Goal: Transaction & Acquisition: Purchase product/service

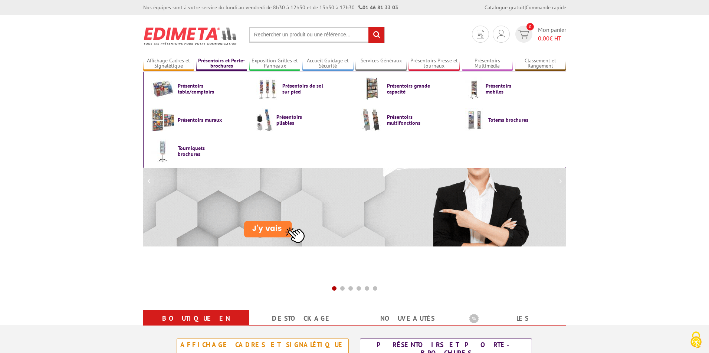
click at [217, 65] on link "Présentoirs et Porte-brochures" at bounding box center [221, 63] width 51 height 12
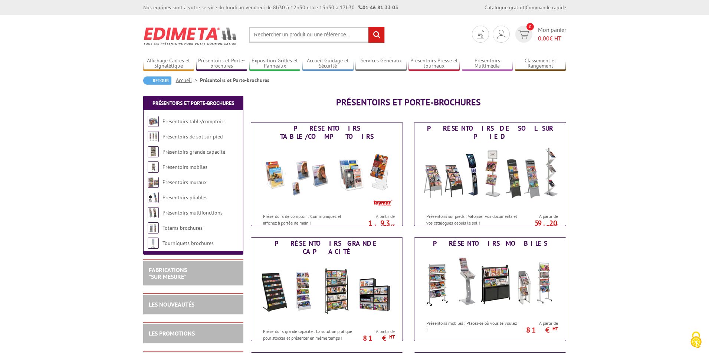
scroll to position [31, 0]
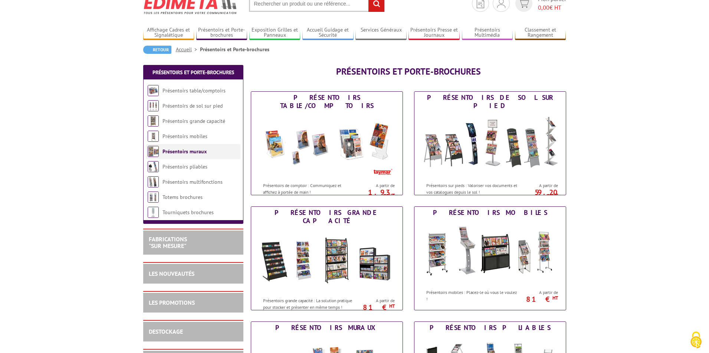
click at [176, 151] on link "Présentoirs muraux" at bounding box center [184, 151] width 44 height 7
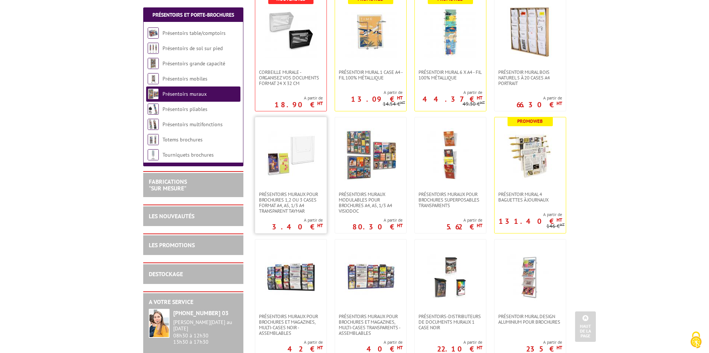
scroll to position [179, 0]
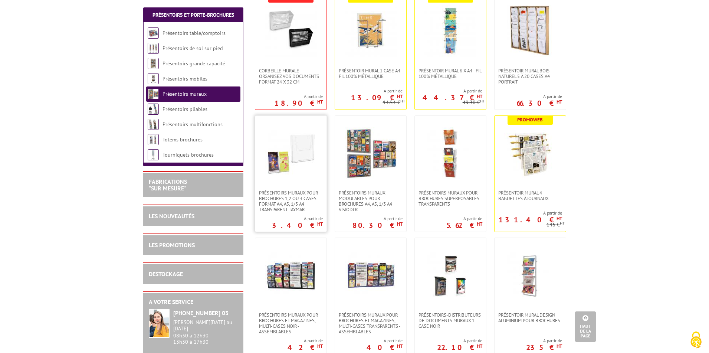
click at [304, 163] on img at bounding box center [291, 153] width 52 height 52
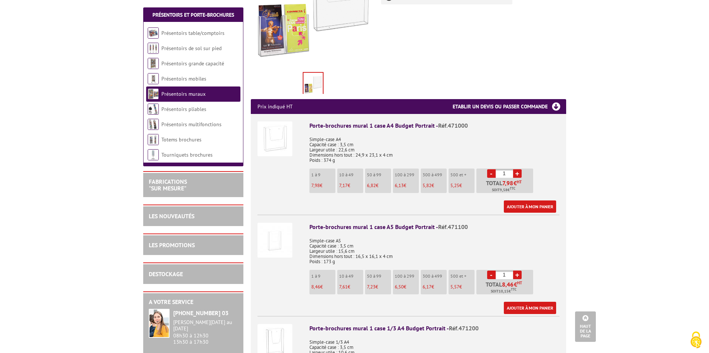
scroll to position [200, 0]
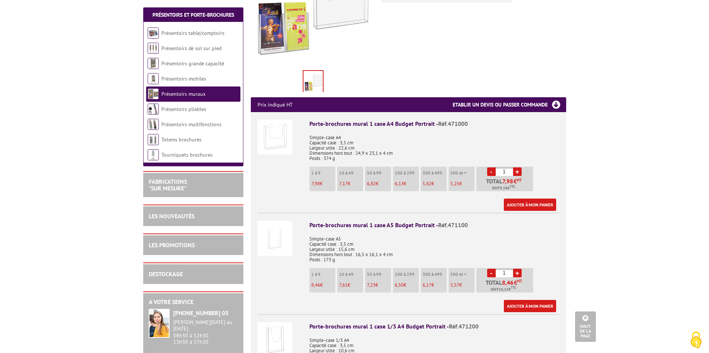
click at [508, 167] on input "1" at bounding box center [503, 171] width 17 height 9
type input "20"
click at [523, 198] on link "Ajouter à mon panier" at bounding box center [530, 204] width 52 height 12
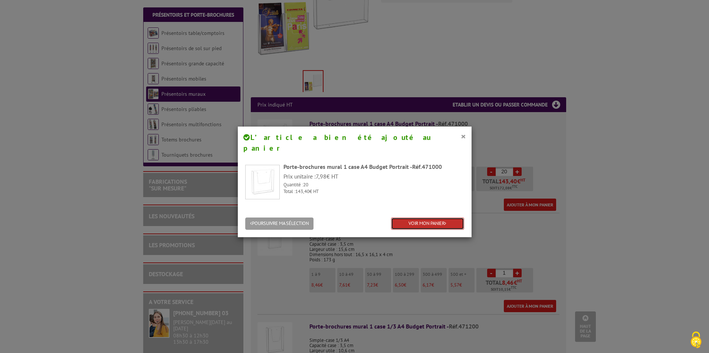
click at [432, 217] on link "VOIR MON PANIER" at bounding box center [427, 223] width 73 height 12
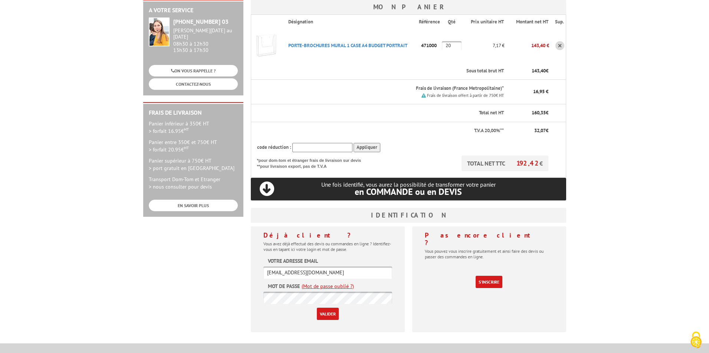
scroll to position [125, 0]
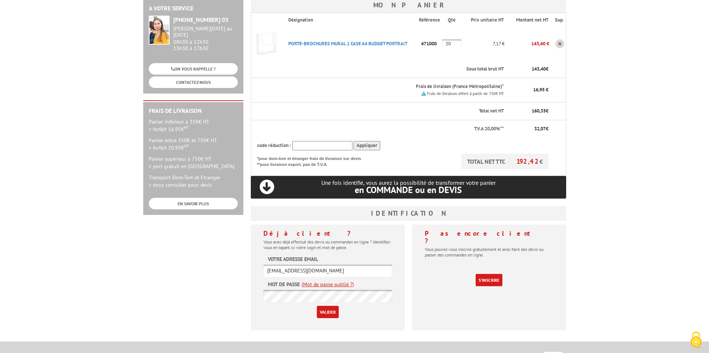
click at [331, 306] on input "Valider" at bounding box center [328, 312] width 22 height 12
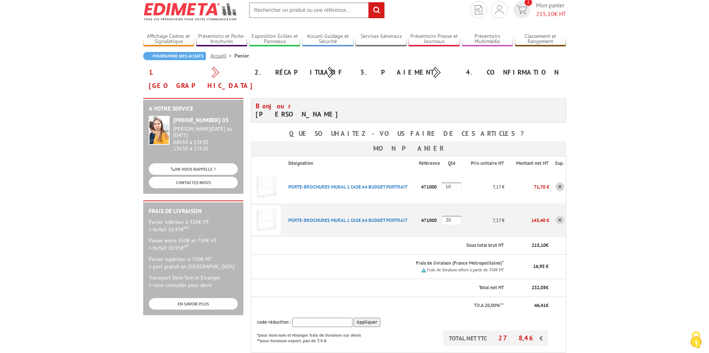
scroll to position [25, 0]
click at [561, 181] on link at bounding box center [559, 185] width 9 height 9
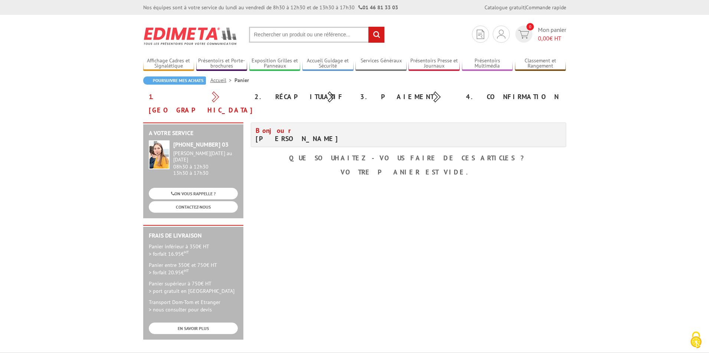
click at [222, 82] on link "Accueil" at bounding box center [222, 80] width 24 height 7
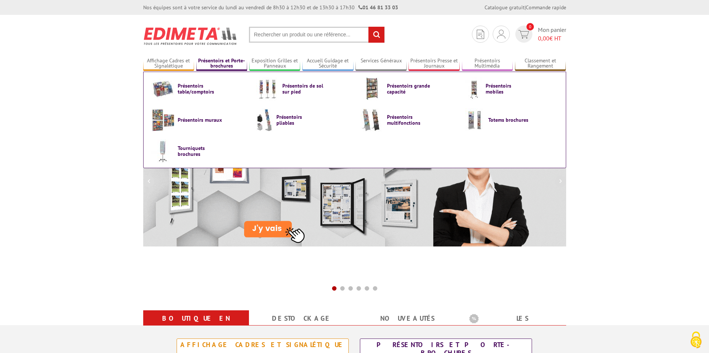
click at [224, 62] on link "Présentoirs et Porte-brochures" at bounding box center [221, 63] width 51 height 12
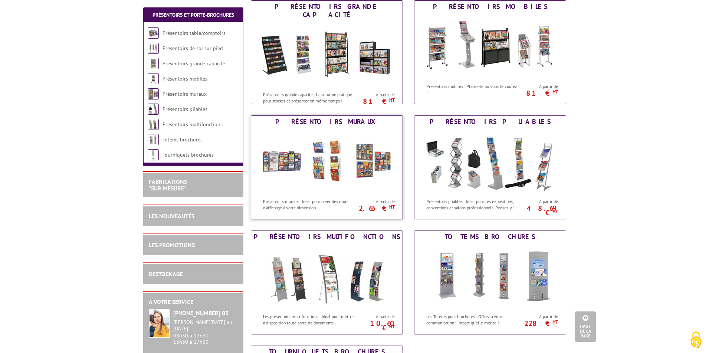
scroll to position [250, 0]
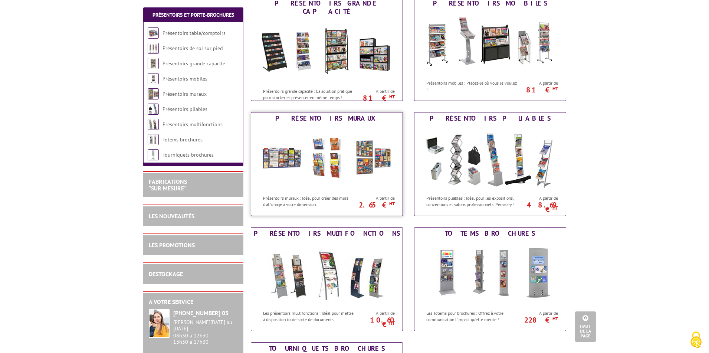
click at [321, 191] on div "Présentoirs muraux : Idéal pour créer des murs d'affichage à votre dimension." at bounding box center [304, 199] width 106 height 17
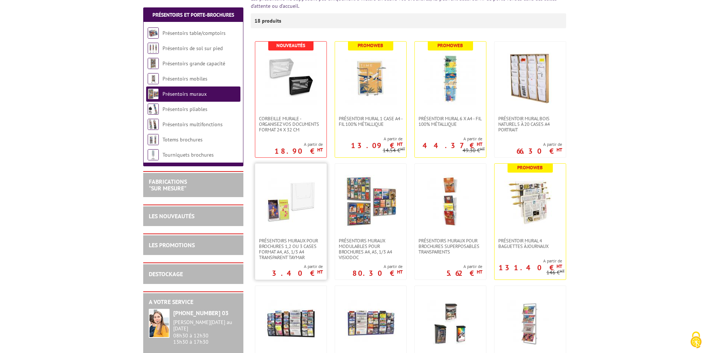
scroll to position [161, 0]
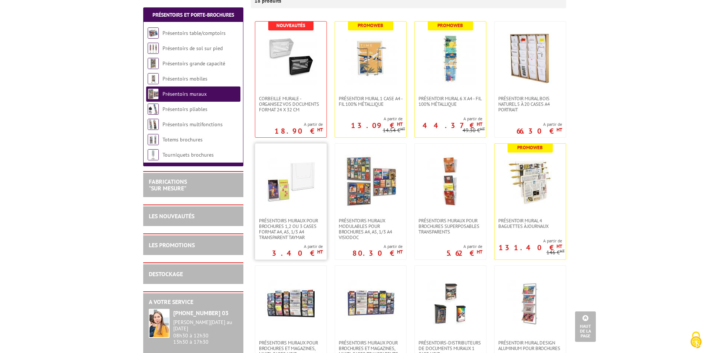
click at [293, 178] on img at bounding box center [291, 181] width 52 height 52
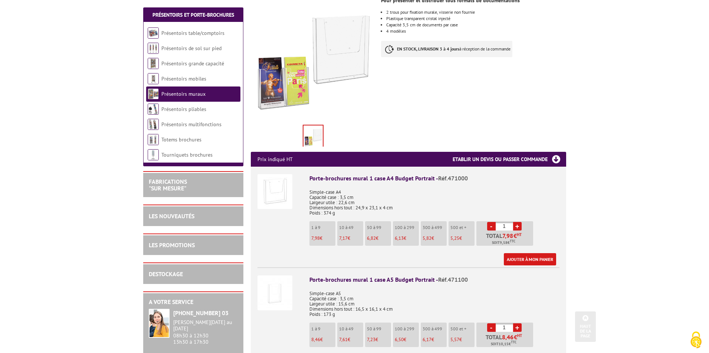
scroll to position [163, 0]
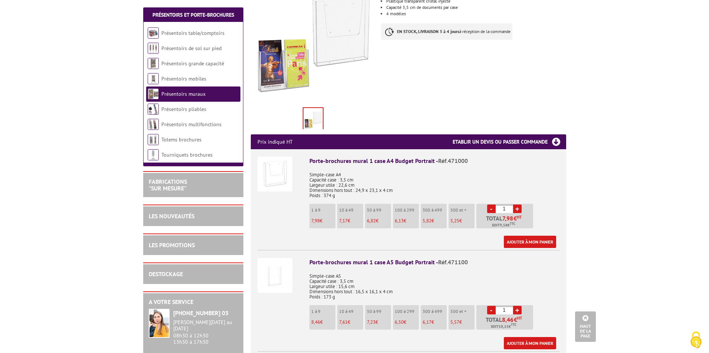
click at [507, 204] on input "1" at bounding box center [503, 208] width 17 height 9
type input "20"
click at [535, 235] on link "Ajouter à mon panier" at bounding box center [530, 241] width 52 height 12
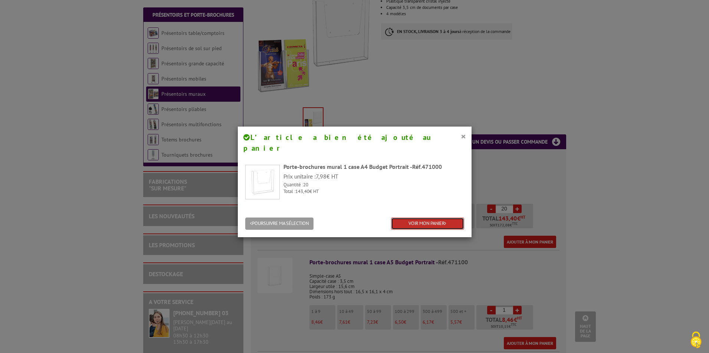
click at [439, 217] on link "VOIR MON PANIER" at bounding box center [427, 223] width 73 height 12
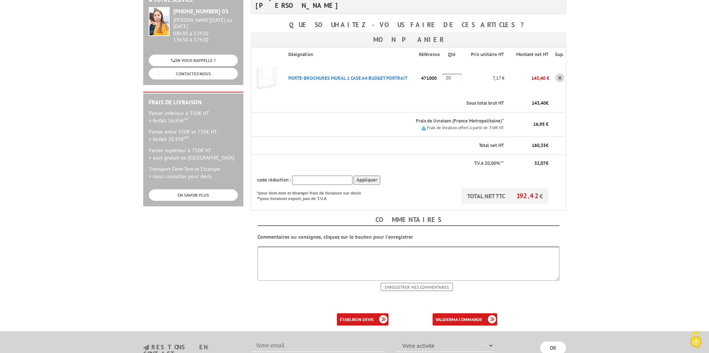
scroll to position [133, 0]
click at [370, 316] on b "un devis" at bounding box center [364, 319] width 18 height 6
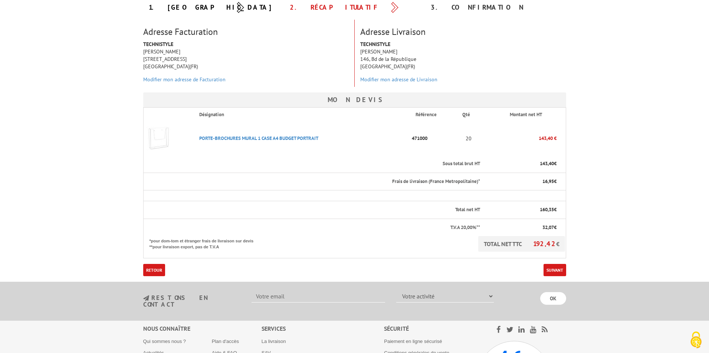
scroll to position [91, 0]
click at [562, 269] on link "Suivant" at bounding box center [554, 268] width 23 height 12
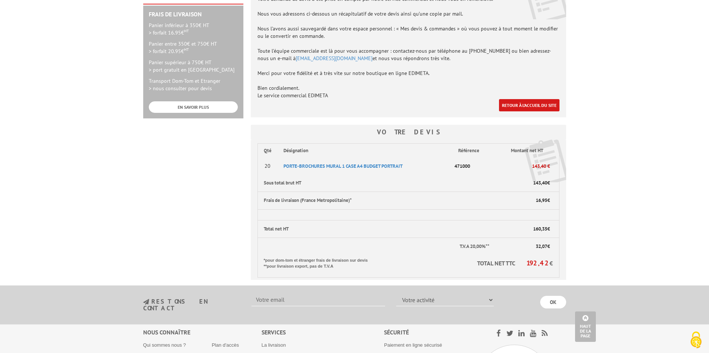
scroll to position [208, 0]
